Goal: Check status: Check status

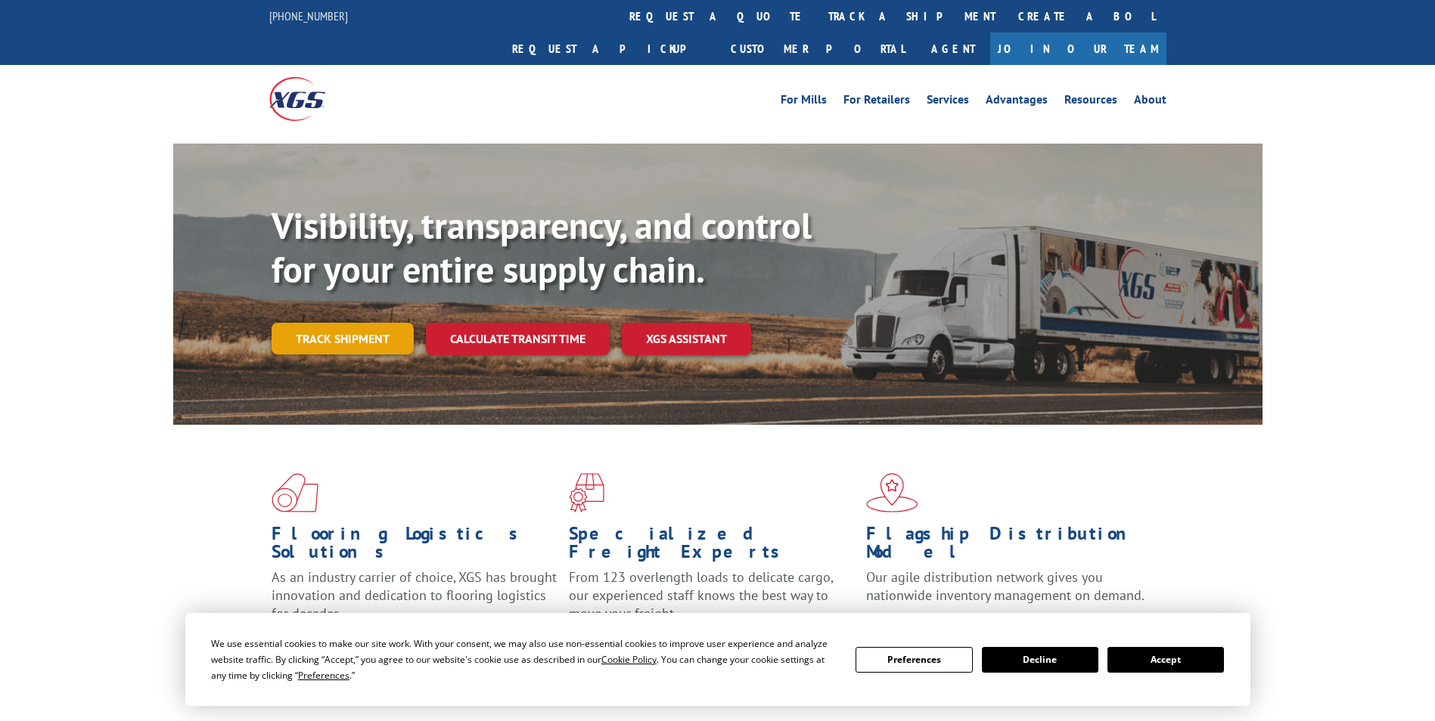
click at [380, 323] on link "Track shipment" at bounding box center [342, 339] width 142 height 32
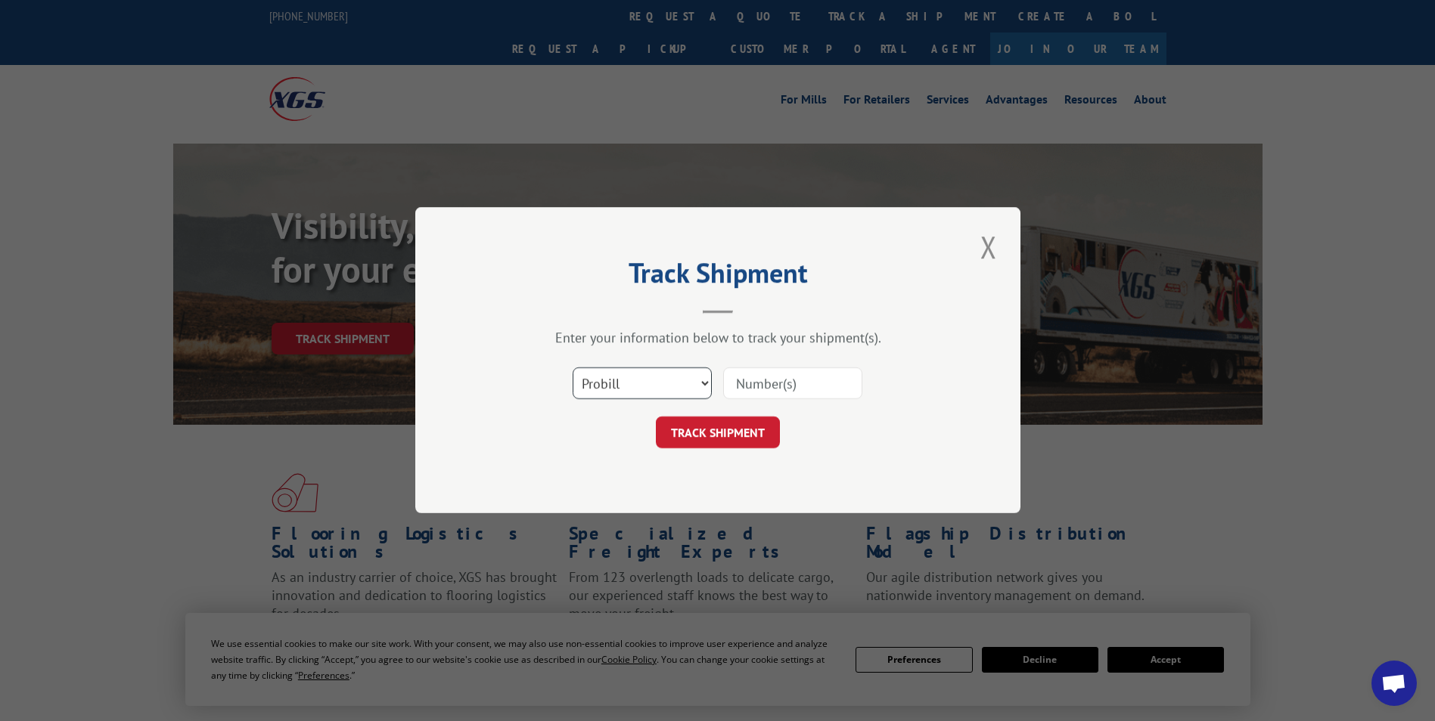
click at [675, 394] on select "Select category... Probill BOL PO" at bounding box center [641, 384] width 139 height 32
select select "po"
click at [572, 368] on select "Select category... Probill BOL PO" at bounding box center [641, 384] width 139 height 32
click at [737, 380] on input at bounding box center [792, 384] width 139 height 32
paste input "24532908"
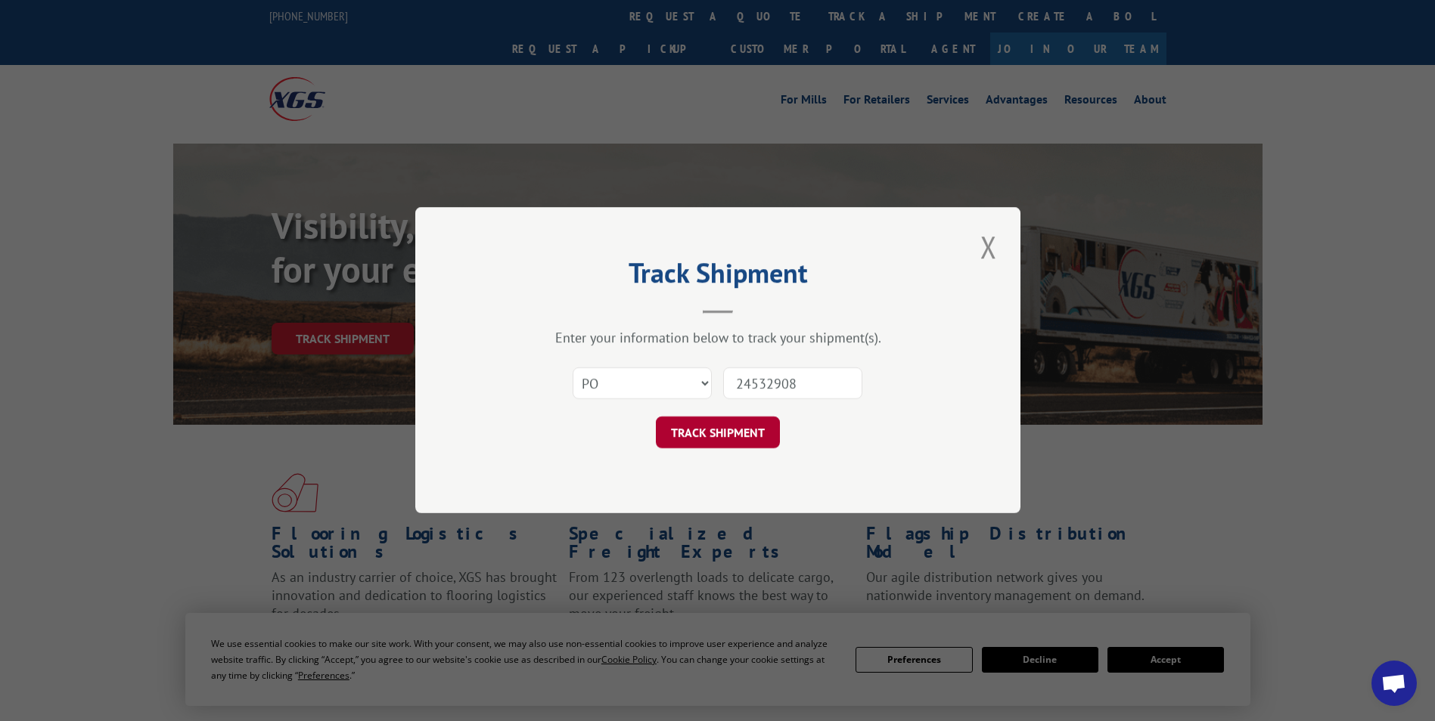
type input "24532908"
click at [740, 434] on button "TRACK SHIPMENT" at bounding box center [718, 433] width 124 height 32
